Goal: Information Seeking & Learning: Learn about a topic

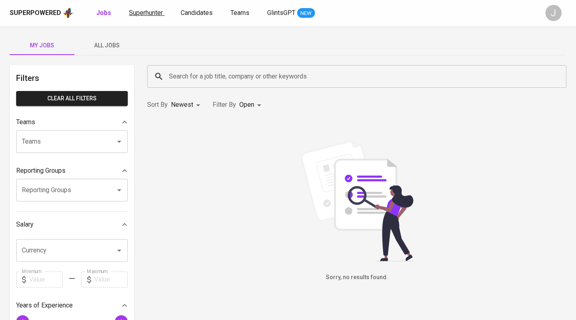
click at [152, 12] on span "Superhunter" at bounding box center [146, 13] width 34 height 8
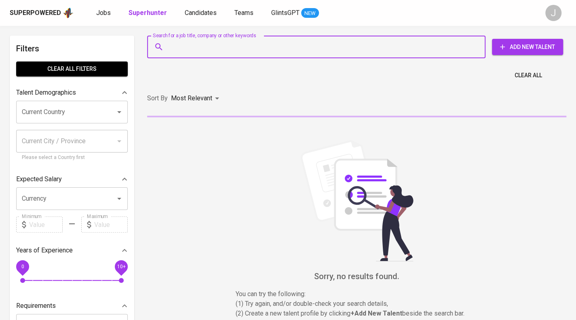
click at [186, 44] on input "Search for a job title, company or other keywords" at bounding box center [318, 46] width 303 height 15
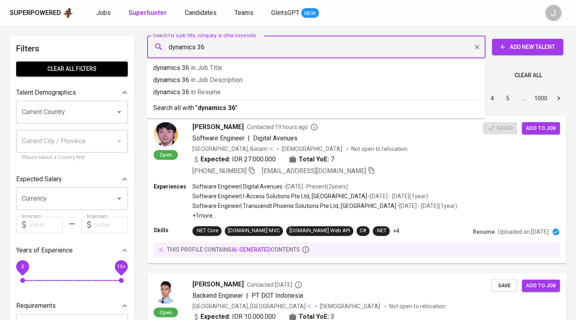
type input "dynamics 365"
click at [230, 91] on p "dynamics 365 in Resume" at bounding box center [316, 92] width 326 height 10
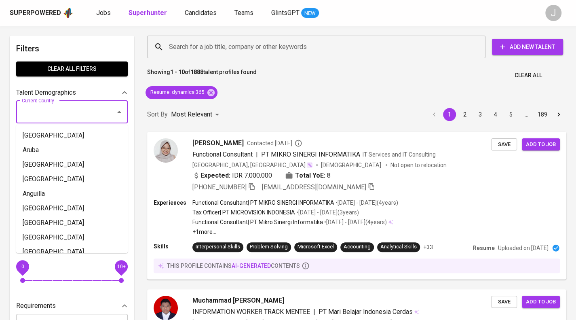
click at [67, 108] on input "Current Country" at bounding box center [61, 111] width 82 height 15
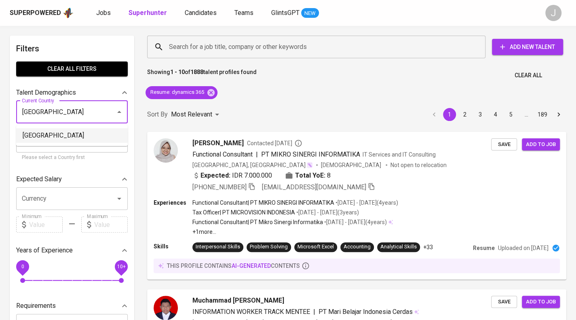
click at [74, 128] on li "[GEOGRAPHIC_DATA]" at bounding box center [72, 135] width 112 height 15
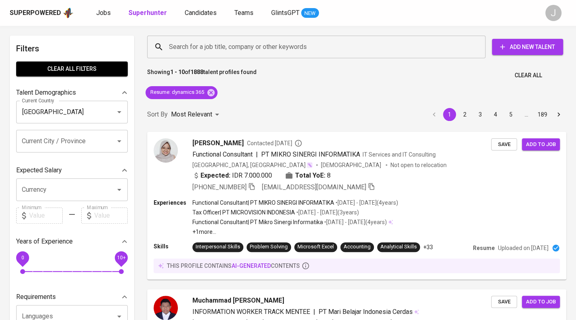
type input "[GEOGRAPHIC_DATA]"
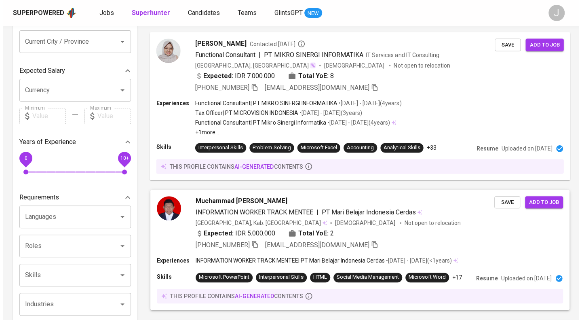
scroll to position [89, 0]
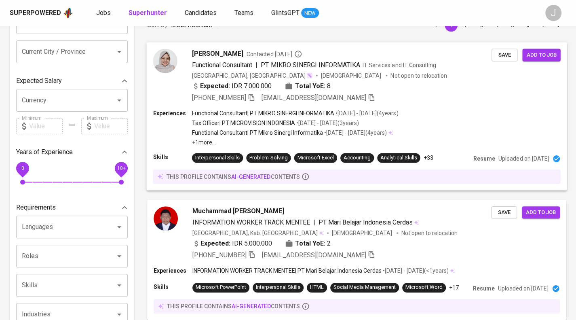
click at [376, 83] on div "Expected: IDR 7.000.000 Total YoE: 8" at bounding box center [342, 87] width 300 height 12
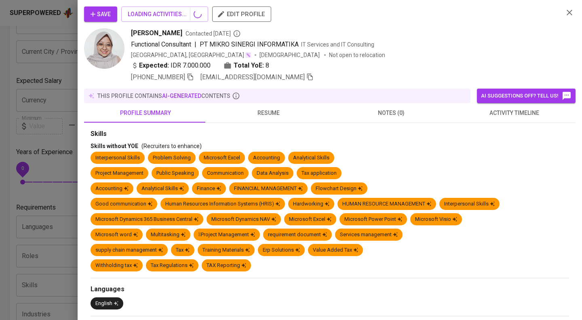
click at [207, 115] on button "profile summary" at bounding box center [145, 112] width 123 height 19
click at [266, 115] on span "resume" at bounding box center [268, 113] width 113 height 10
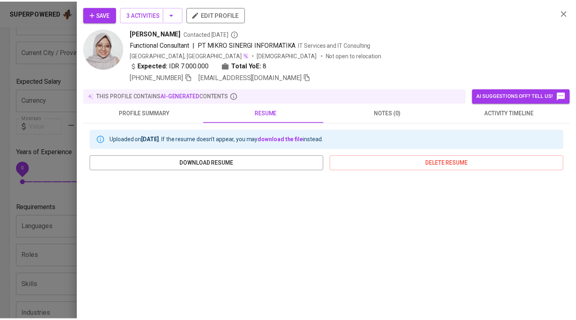
scroll to position [111, 0]
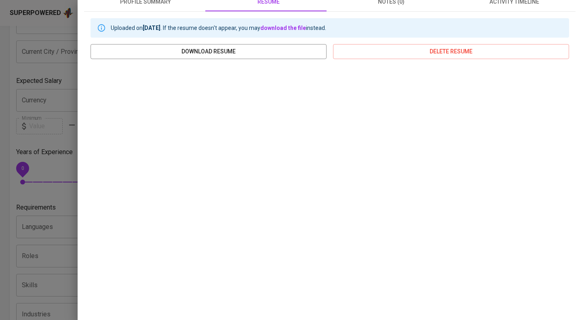
click at [2, 163] on div at bounding box center [291, 160] width 582 height 320
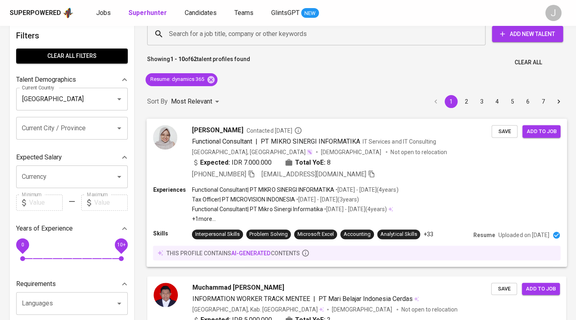
scroll to position [0, 0]
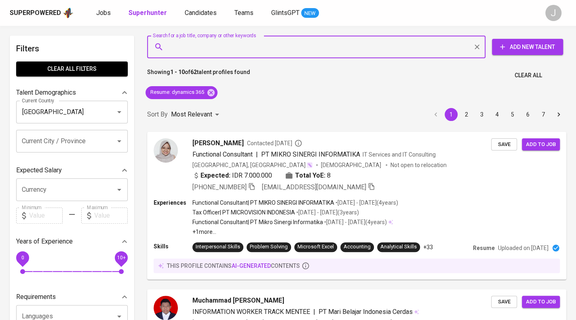
click at [222, 47] on input "Search for a job title, company or other keywords" at bounding box center [318, 46] width 303 height 15
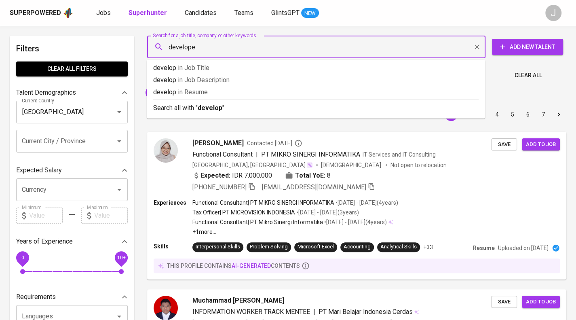
type input "developer"
click at [222, 92] on p "developer in [GEOGRAPHIC_DATA]" at bounding box center [316, 92] width 326 height 10
